Goal: Transaction & Acquisition: Obtain resource

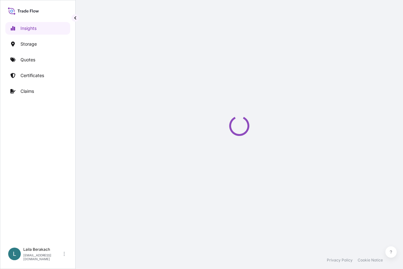
select select "2025"
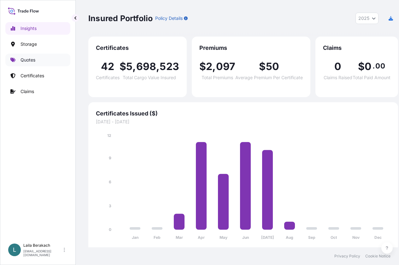
click at [32, 58] on p "Quotes" at bounding box center [27, 60] width 15 height 6
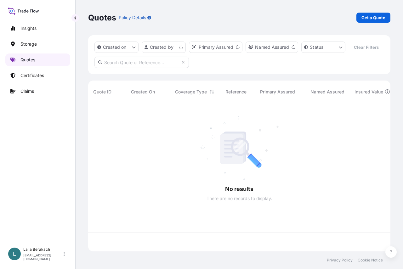
scroll to position [134, 298]
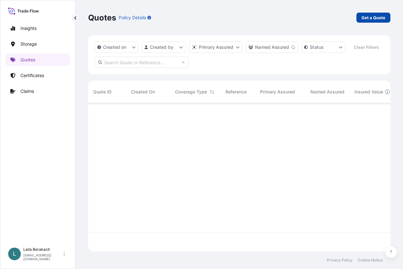
click at [375, 18] on p "Get a Quote" at bounding box center [374, 17] width 24 height 6
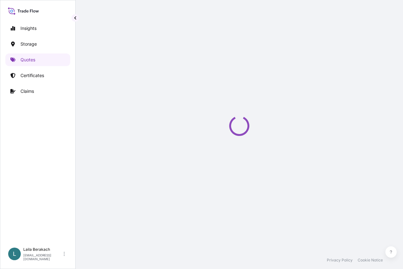
select select "Road / [GEOGRAPHIC_DATA]"
select select "Water"
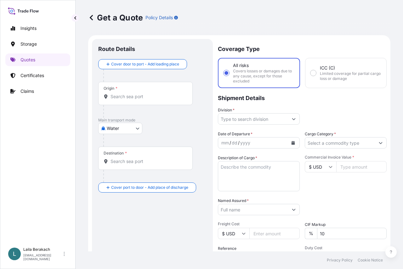
scroll to position [10, 0]
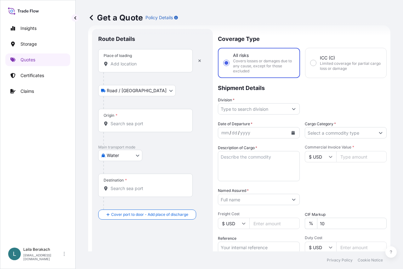
click at [118, 70] on div "Place of loading" at bounding box center [145, 60] width 95 height 23
click at [118, 67] on input "Place of loading" at bounding box center [148, 64] width 74 height 6
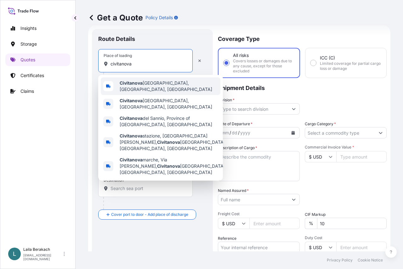
click at [158, 87] on span "Civitanova Marche, [GEOGRAPHIC_DATA], [GEOGRAPHIC_DATA]" at bounding box center [169, 86] width 98 height 13
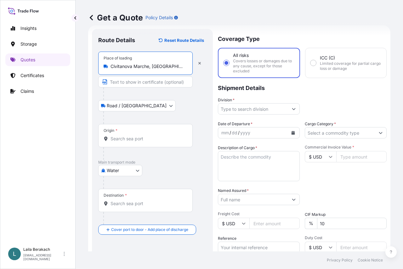
type input "Civitanova Marche, [GEOGRAPHIC_DATA], [GEOGRAPHIC_DATA]"
click at [149, 140] on input "Origin *" at bounding box center [148, 139] width 74 height 6
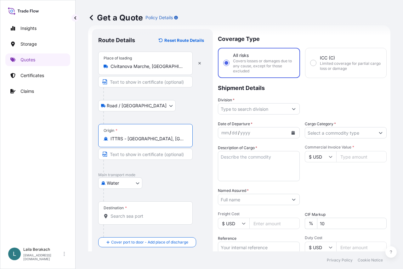
type input "ITTRS - [GEOGRAPHIC_DATA], [GEOGRAPHIC_DATA]"
click at [133, 214] on input "Destination *" at bounding box center [148, 216] width 74 height 6
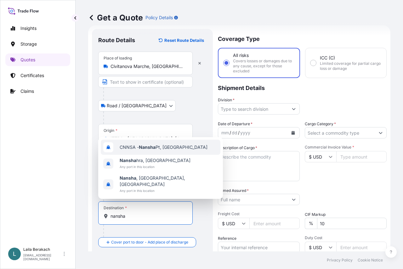
click at [171, 151] on span "CNNSA - Nansha Pt, [GEOGRAPHIC_DATA]" at bounding box center [164, 147] width 88 height 6
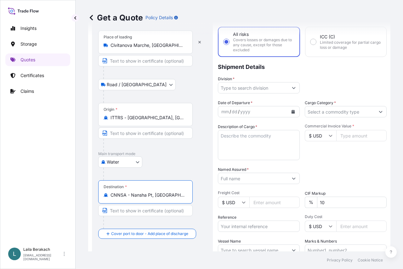
scroll to position [0, 0]
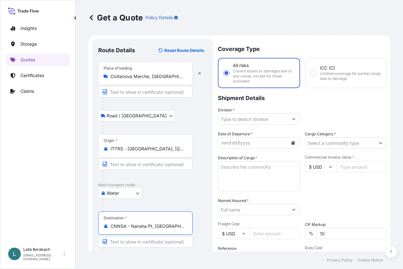
type input "CNNSA - Nansha Pt, [GEOGRAPHIC_DATA]"
click at [250, 122] on input "Division *" at bounding box center [253, 118] width 70 height 11
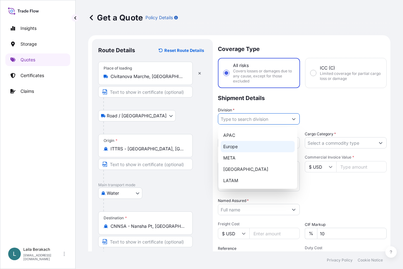
click at [239, 147] on div "Europe" at bounding box center [258, 146] width 74 height 11
type input "Europe"
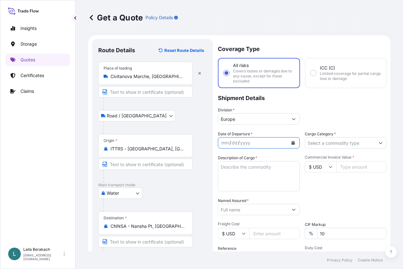
click at [292, 142] on icon "Calendar" at bounding box center [293, 143] width 3 height 4
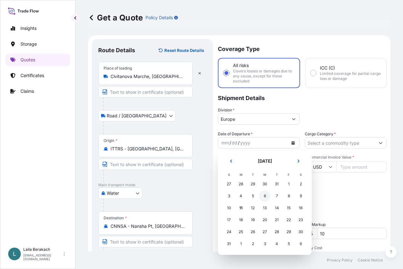
click at [266, 195] on div "6" at bounding box center [264, 196] width 11 height 11
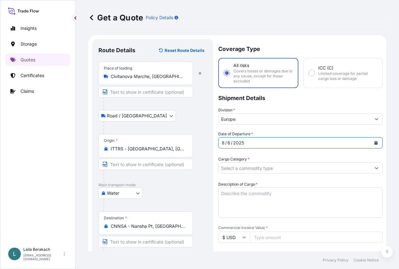
click at [318, 163] on input "Cargo Category *" at bounding box center [294, 168] width 152 height 11
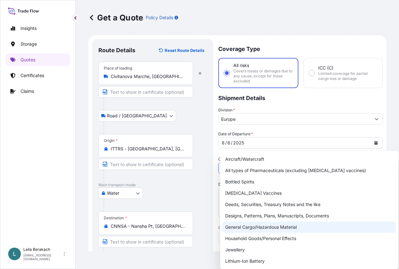
click at [236, 224] on div "General Cargo/Hazardous Material" at bounding box center [308, 227] width 173 height 11
type input "General Cargo/Hazardous Material"
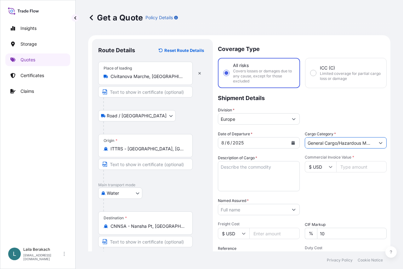
click at [249, 172] on textarea "Description of Cargo *" at bounding box center [259, 176] width 82 height 30
click at [266, 176] on textarea "Description of Cargo *" at bounding box center [259, 176] width 82 height 30
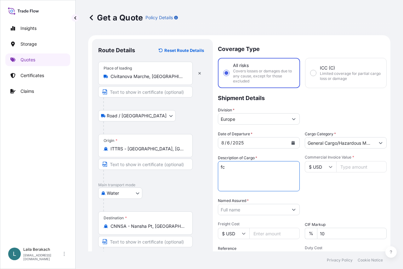
type textarea "f"
click at [222, 175] on textarea "FCL / FCL" at bounding box center [259, 176] width 82 height 30
click at [246, 171] on textarea "FCL / FCL" at bounding box center [259, 176] width 82 height 30
click at [253, 172] on textarea "FCL / FCL 40BX #" at bounding box center [259, 176] width 82 height 30
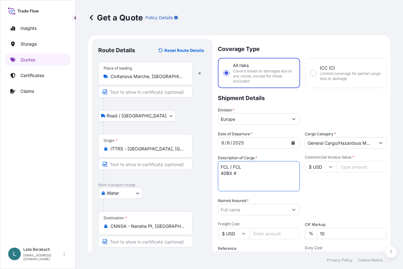
paste textarea "CMAU9277027"
click at [242, 184] on textarea "FCL / FCL 40BX #CMAU9277027 SEAL # 5067356 ." at bounding box center [259, 176] width 82 height 30
paste textarea "HARMLESS CHEMICALS"
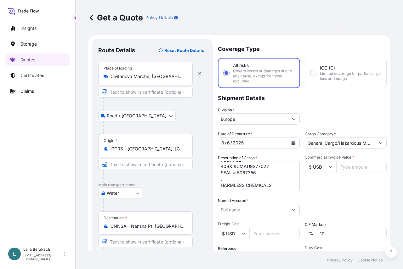
click at [273, 182] on textarea "FCL / FCL 40BX #CMAU9277027 SEAL # 5067356 . HARMLESS CHEMICALS" at bounding box center [259, 176] width 82 height 30
paste textarea "INVOICE ICA (LD25001017+LD25001018)"
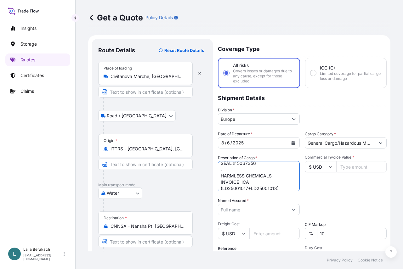
scroll to position [23, 0]
click at [281, 180] on textarea "FCL / FCL 40BX #CMAU9277027 SEAL # 5067356 . HARMLESS CHEMICALS INVOICE ICA (LD…" at bounding box center [259, 176] width 82 height 30
paste textarea "PO5007253"
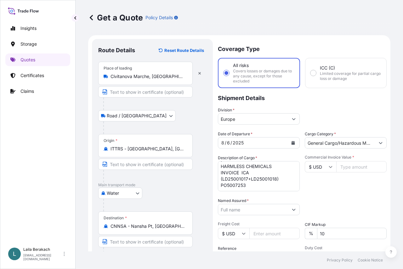
click at [249, 181] on textarea "FCL / FCL 40BX #CMAU9277027 SEAL # 5067356 . HARMLESS CHEMICALS INVOICE ICA (LD…" at bounding box center [259, 176] width 82 height 30
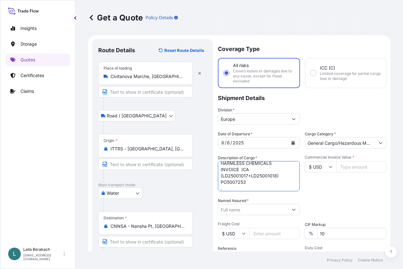
scroll to position [35, 0]
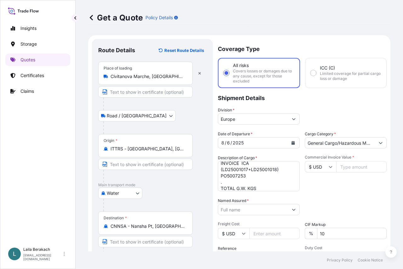
click at [269, 188] on textarea "FCL / FCL 40BX #CMAU9277027 SEAL # 5067356 . HARMLESS CHEMICALS INVOICE ICA (LD…" at bounding box center [259, 176] width 82 height 30
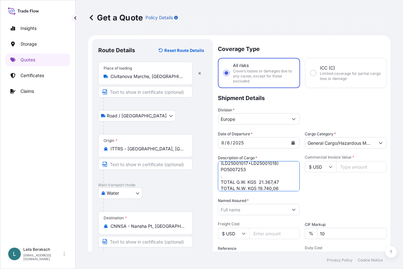
scroll to position [48, 0]
click at [256, 167] on textarea "FCL / FCL 40BX #CMAU9277027 SEAL # 5067356 . HARMLESS CHEMICALS INVOICE ICA (LD…" at bounding box center [259, 176] width 82 height 30
click at [254, 164] on textarea "FCL / FCL 40BX #CMAU9277027 SEAL # 5067356 . HARMLESS CHEMICALS INVOICE ICA (LD…" at bounding box center [259, 176] width 82 height 30
click at [225, 167] on textarea "FCL / FCL 40BX #CMAU9277027 SEAL # 5067356 . HARMLESS CHEMICALS INVOICE ICA (LD…" at bounding box center [259, 176] width 82 height 30
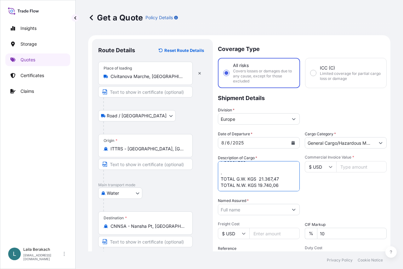
paste textarea "6 LT. TIN WITH SMALL OPENING"
click at [251, 168] on textarea "FCL / FCL 40BX #CMAU9277027 SEAL # 5067356 . HARMLESS CHEMICALS INVOICE ICA (LD…" at bounding box center [259, 176] width 82 height 30
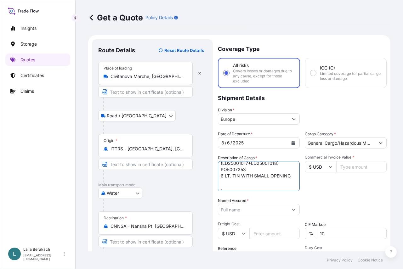
scroll to position [32, 0]
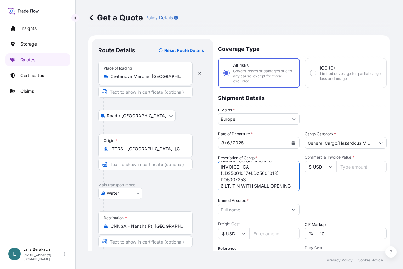
click at [290, 184] on textarea "FCL / FCL 40BX #CMAU9277027 SEAL # 5067356 . HARMLESS CHEMICALS INVOICE ICA (LD…" at bounding box center [259, 176] width 82 height 30
paste textarea "RED PULL‐OUT CAP FOR TIN"
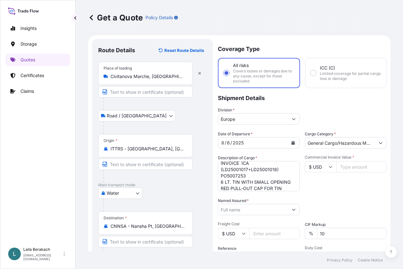
scroll to position [67, 0]
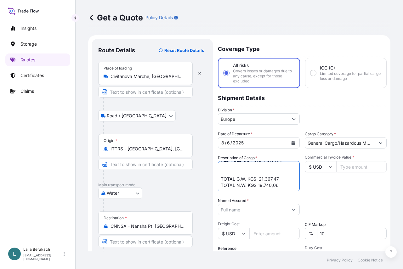
click at [225, 172] on textarea "FCL / FCL 40BX #CMAU9277027 SEAL # 5067356 . HARMLESS CHEMICALS INVOICE ICA (LD…" at bounding box center [259, 176] width 82 height 30
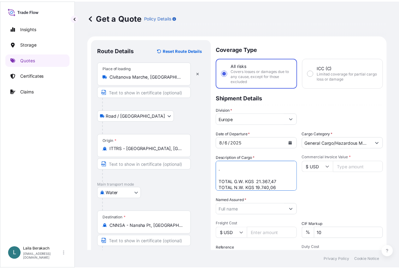
scroll to position [73, 0]
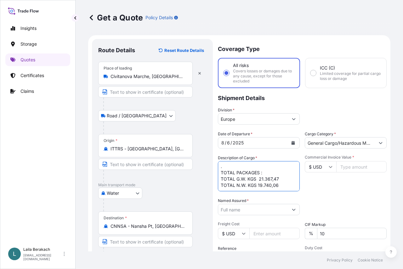
click at [264, 169] on textarea "FCL / FCL 40BX #CMAU9277027 SEAL # 5067356 . HARMLESS CHEMICALS INVOICE ICA (LD…" at bounding box center [259, 176] width 82 height 30
type textarea "FCL / FCL 40BX #CMAU9277027 SEAL # 5067356 . HARMLESS CHEMICALS INVOICE ICA (LD…"
click at [329, 169] on input "$ USD" at bounding box center [321, 166] width 32 height 11
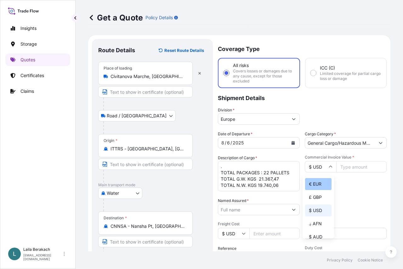
click at [325, 182] on div "€ EUR" at bounding box center [318, 184] width 26 height 12
type input "€ EUR"
click at [344, 168] on input "Commercial Invoice Value *" at bounding box center [361, 166] width 50 height 11
type input "81337.94"
click at [340, 193] on div "Date of Departure * [DATE] Cargo Category * General Cargo/Hazardous Material De…" at bounding box center [302, 209] width 169 height 156
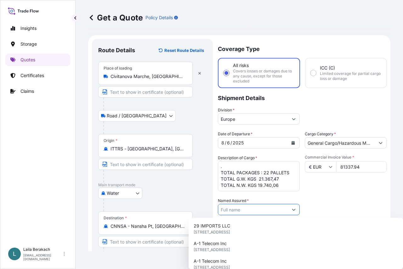
click at [241, 209] on input "Named Assured *" at bounding box center [253, 209] width 70 height 11
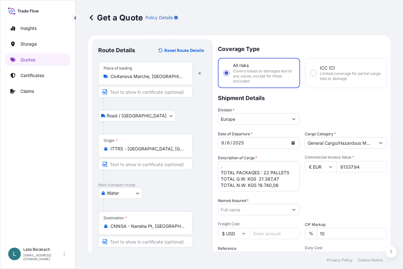
click at [231, 208] on input "Named Assured *" at bounding box center [253, 209] width 70 height 11
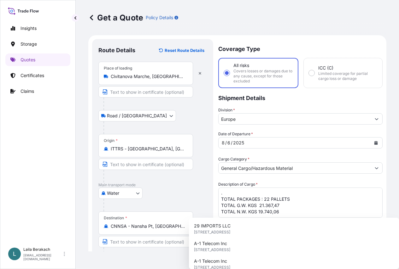
scroll to position [86, 0]
paste input "INDUSTRIA CHIMICA ADRIATICA SPA"
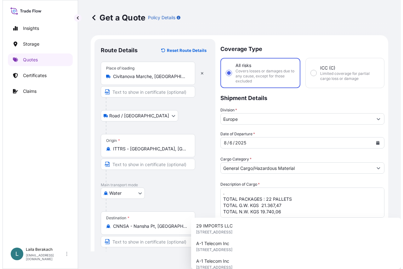
scroll to position [73, 0]
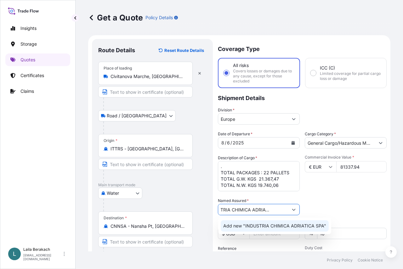
click at [286, 224] on span "Add new "INDUSTRIA CHIMICA ADRIATICA SPA"" at bounding box center [274, 226] width 103 height 6
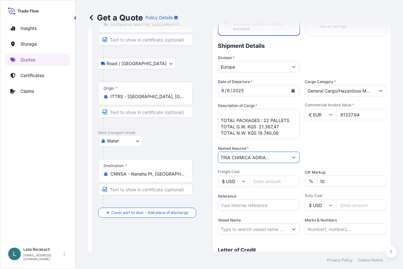
scroll to position [63, 0]
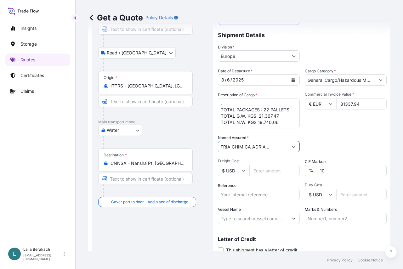
type input "INDUSTRIA CHIMICA ADRIATICA SPA"
click at [234, 198] on input "Reference" at bounding box center [259, 194] width 82 height 11
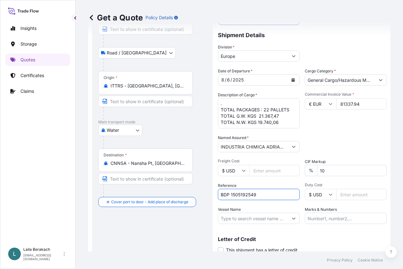
type input "BDP 1505192549"
click at [263, 220] on input "Vessel Name" at bounding box center [253, 218] width 70 height 11
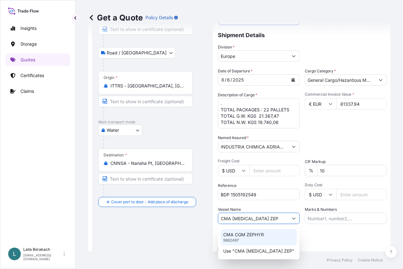
click at [267, 235] on div "CMA [MEDICAL_DATA] ZEPHYR 9882487" at bounding box center [259, 237] width 76 height 16
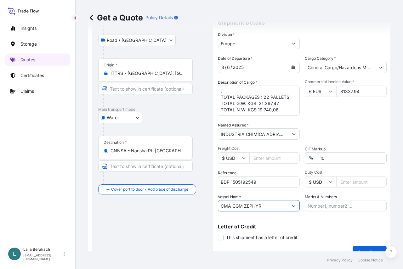
scroll to position [86, 0]
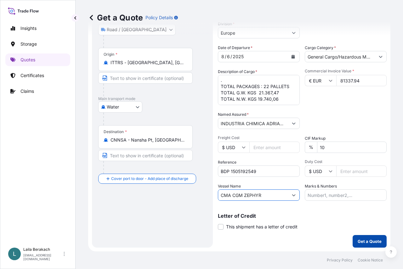
type input "CMA CGM ZEPHYR"
click at [363, 243] on p "Get a Quote" at bounding box center [370, 241] width 24 height 6
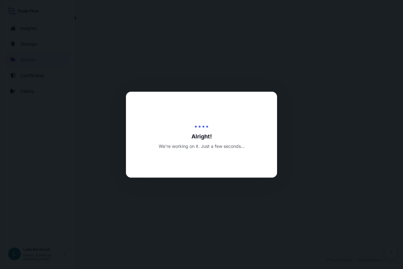
select select "Road / [GEOGRAPHIC_DATA]"
select select "Water"
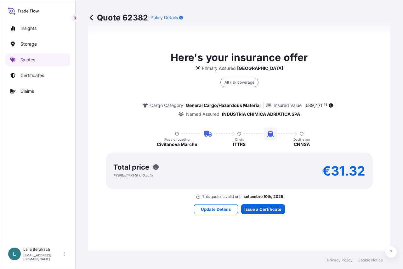
scroll to position [473, 0]
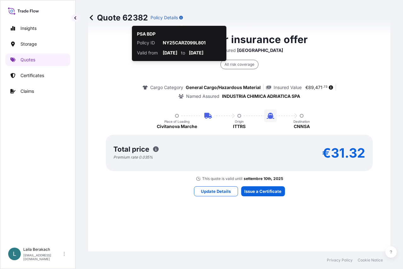
click at [148, 214] on div "Here's your insurance offer Primary Assured [GEOGRAPHIC_DATA] All risk coverage…" at bounding box center [239, 114] width 285 height 467
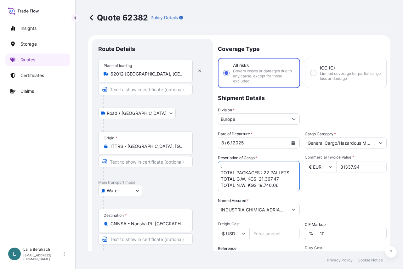
scroll to position [101, 0]
drag, startPoint x: 221, startPoint y: 164, endPoint x: 282, endPoint y: 177, distance: 62.0
click at [282, 177] on textarea "FCL / FCL 40BX #CMAU9277027 SEAL # 5067356 . HARMLESS CHEMICALS INVOICE ICA (LD…" at bounding box center [259, 176] width 82 height 30
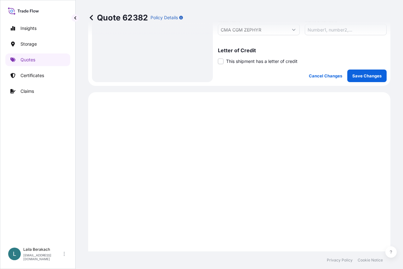
scroll to position [158, 0]
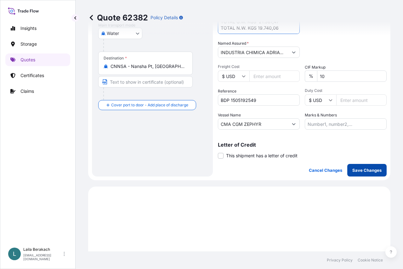
click at [354, 168] on p "Save Changes" at bounding box center [367, 170] width 29 height 6
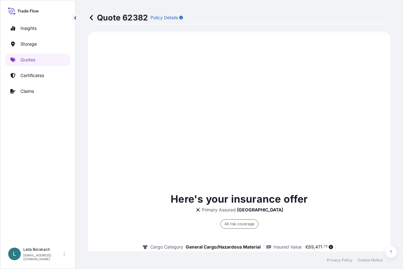
select select "Road / [GEOGRAPHIC_DATA]"
select select "Water"
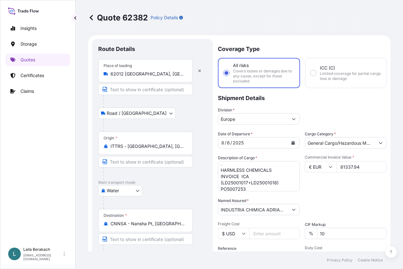
scroll to position [32, 0]
drag, startPoint x: 358, startPoint y: 167, endPoint x: 334, endPoint y: 169, distance: 24.4
click at [336, 169] on input "81337.94" at bounding box center [361, 166] width 50 height 11
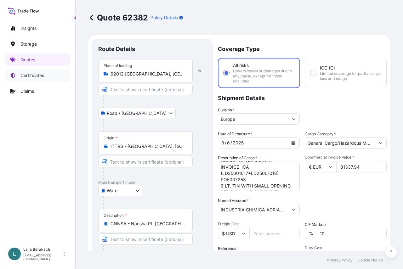
click at [29, 76] on p "Certificates" at bounding box center [32, 75] width 24 height 6
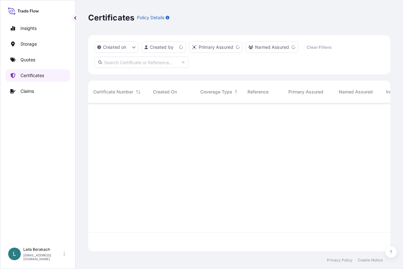
scroll to position [147, 298]
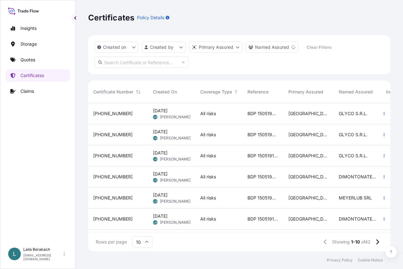
click at [130, 60] on input "text" at bounding box center [142, 62] width 95 height 11
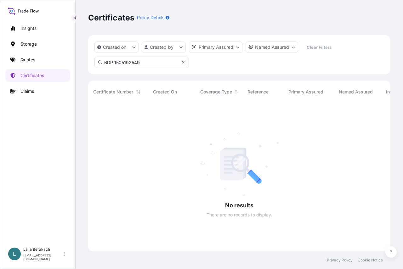
type input "BDP 1505192549"
click at [183, 64] on icon at bounding box center [183, 62] width 4 height 4
click at [182, 46] on html "Insights Storage Quotes Certificates Claims L [PERSON_NAME] [EMAIL_ADDRESS][DOM…" at bounding box center [201, 134] width 403 height 269
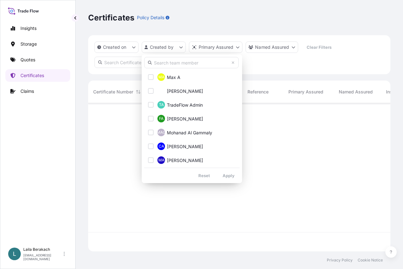
click at [185, 63] on input "text" at bounding box center [191, 62] width 95 height 11
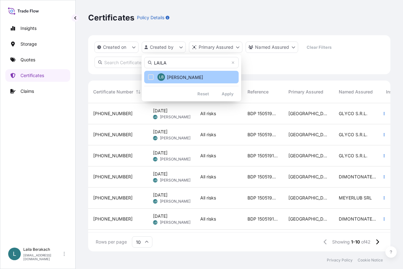
type input "LAILA"
click at [182, 80] on span "[PERSON_NAME]" at bounding box center [185, 77] width 36 height 6
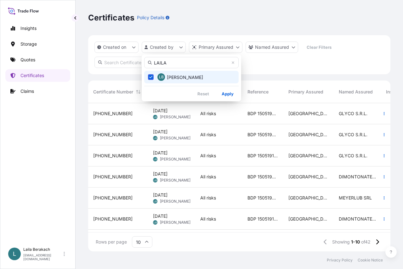
click at [182, 79] on span "[PERSON_NAME]" at bounding box center [185, 77] width 36 height 6
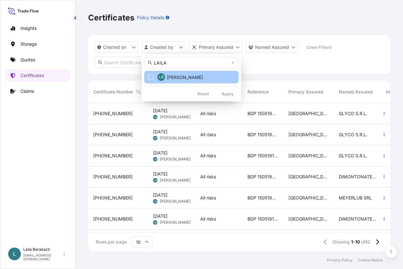
click at [182, 79] on span "[PERSON_NAME]" at bounding box center [185, 77] width 36 height 6
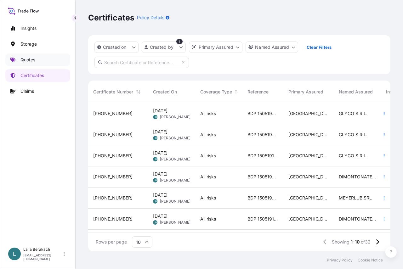
click at [38, 61] on link "Quotes" at bounding box center [37, 60] width 65 height 13
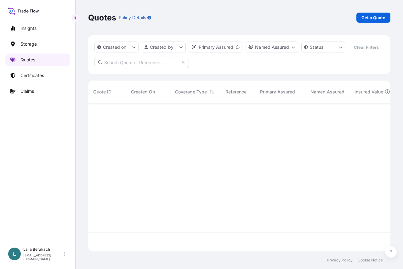
scroll to position [134, 298]
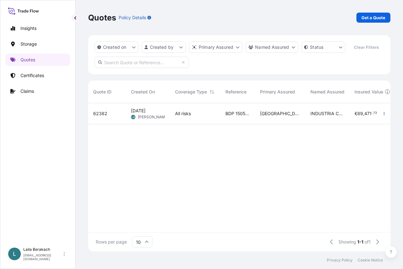
click at [156, 120] on span "[DATE] LB [PERSON_NAME]" at bounding box center [148, 114] width 34 height 12
select select "Road / [GEOGRAPHIC_DATA]"
select select "Water"
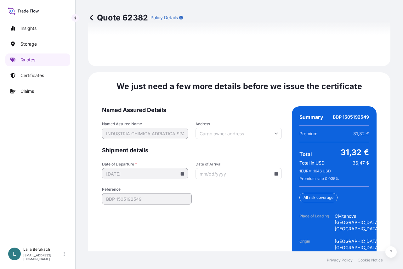
scroll to position [1030, 0]
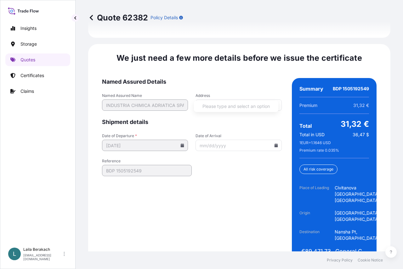
click at [237, 100] on input "Address" at bounding box center [239, 105] width 86 height 11
click at [208, 100] on input "Address" at bounding box center [239, 105] width 86 height 11
paste input "[STREET_ADDRESS][PERSON_NAME]"
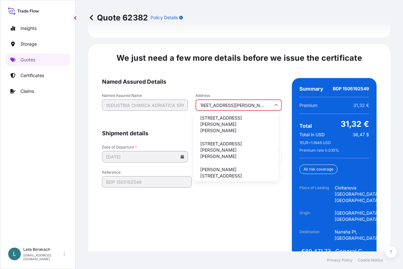
scroll to position [0, 0]
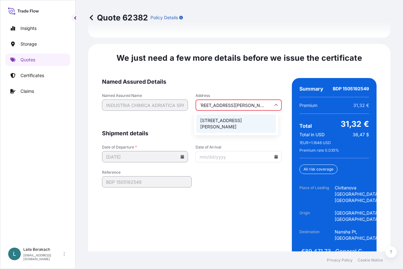
click at [243, 128] on li "[STREET_ADDRESS][PERSON_NAME]" at bounding box center [236, 124] width 79 height 18
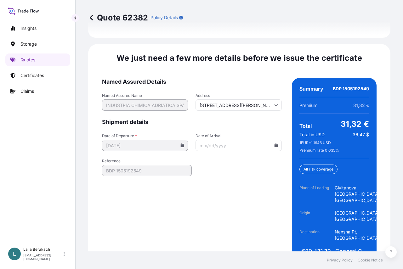
type input "[STREET_ADDRESS][PERSON_NAME]"
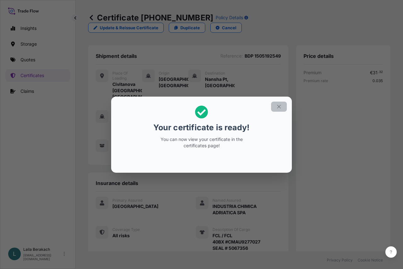
click at [279, 107] on icon "button" at bounding box center [279, 107] width 6 height 6
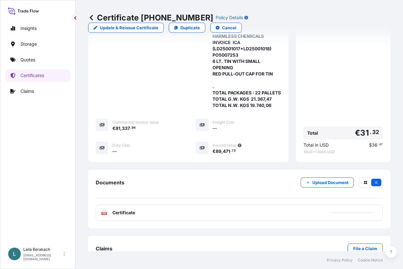
scroll to position [256, 0]
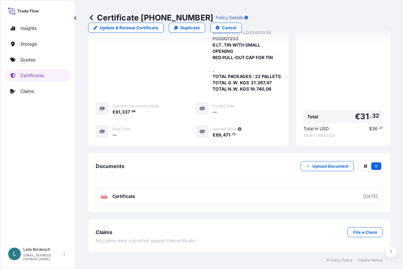
click at [223, 198] on link "PDF Certificate [DATE]" at bounding box center [239, 196] width 287 height 16
